Goal: Task Accomplishment & Management: Use online tool/utility

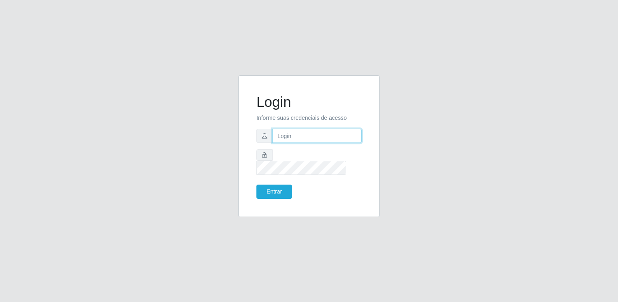
click at [287, 143] on input "text" at bounding box center [316, 136] width 89 height 14
type input "[EMAIL_ADDRESS][DOMAIN_NAME]"
click at [279, 185] on button "Entrar" at bounding box center [275, 192] width 36 height 14
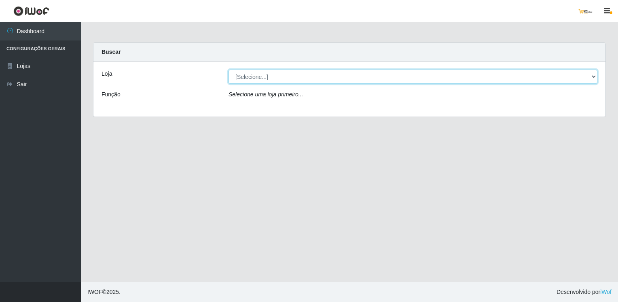
click at [279, 75] on select "[Selecione...] [GEOGRAPHIC_DATA][PERSON_NAME]" at bounding box center [413, 77] width 369 height 14
select select "168"
click at [229, 70] on select "[Selecione...] [GEOGRAPHIC_DATA][PERSON_NAME]" at bounding box center [413, 77] width 369 height 14
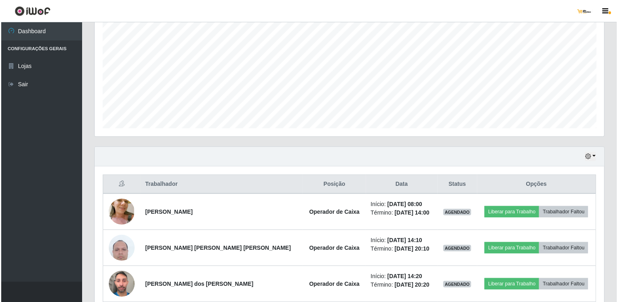
scroll to position [162, 0]
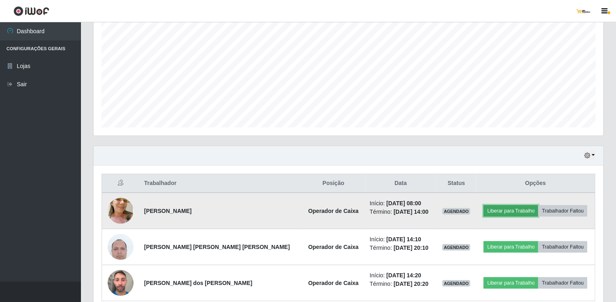
click at [500, 208] on button "Liberar para Trabalho" at bounding box center [511, 210] width 55 height 11
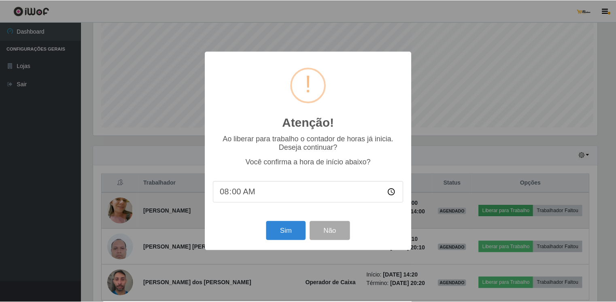
scroll to position [168, 507]
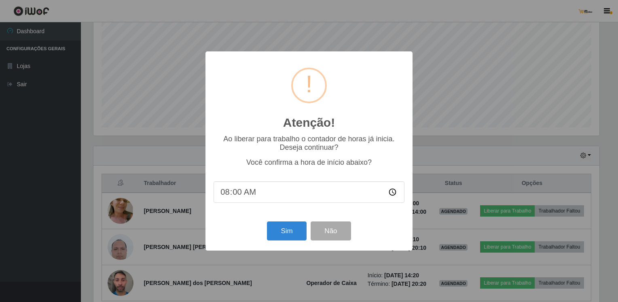
click at [465, 85] on div "Atenção! × Ao liberar para trabalho o contador de horas já inicia. Deseja conti…" at bounding box center [309, 151] width 618 height 302
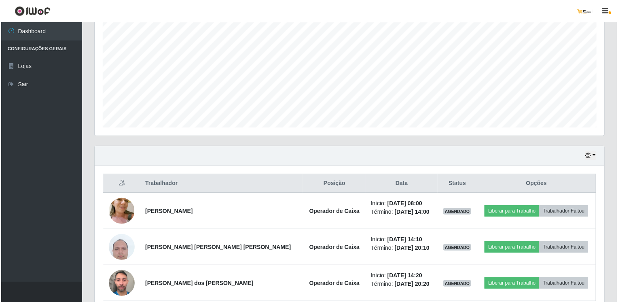
scroll to position [168, 510]
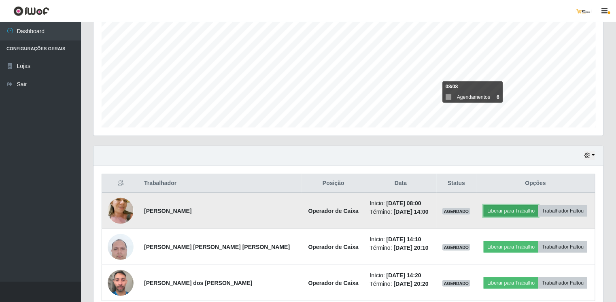
click at [499, 209] on button "Liberar para Trabalho" at bounding box center [511, 210] width 55 height 11
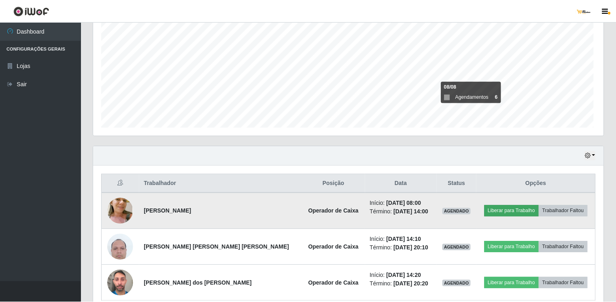
scroll to position [168, 507]
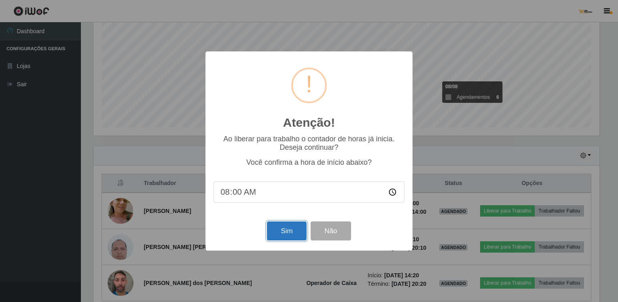
click at [287, 233] on button "Sim" at bounding box center [286, 230] width 39 height 19
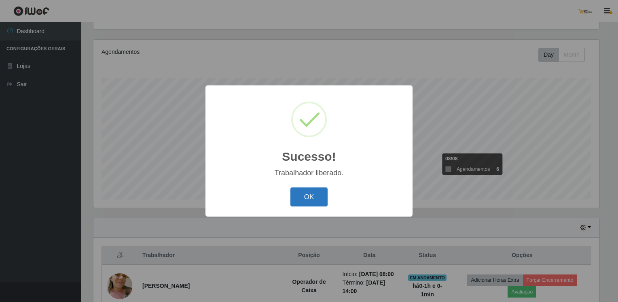
click at [315, 195] on button "OK" at bounding box center [310, 196] width 38 height 19
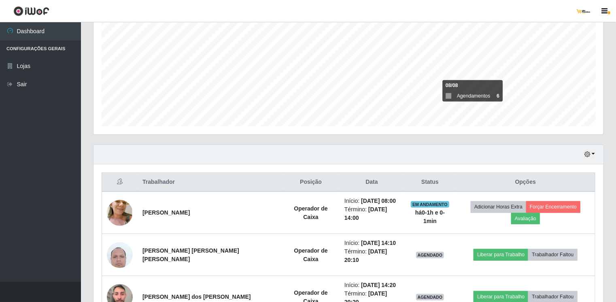
scroll to position [197, 0]
